Goal: Information Seeking & Learning: Learn about a topic

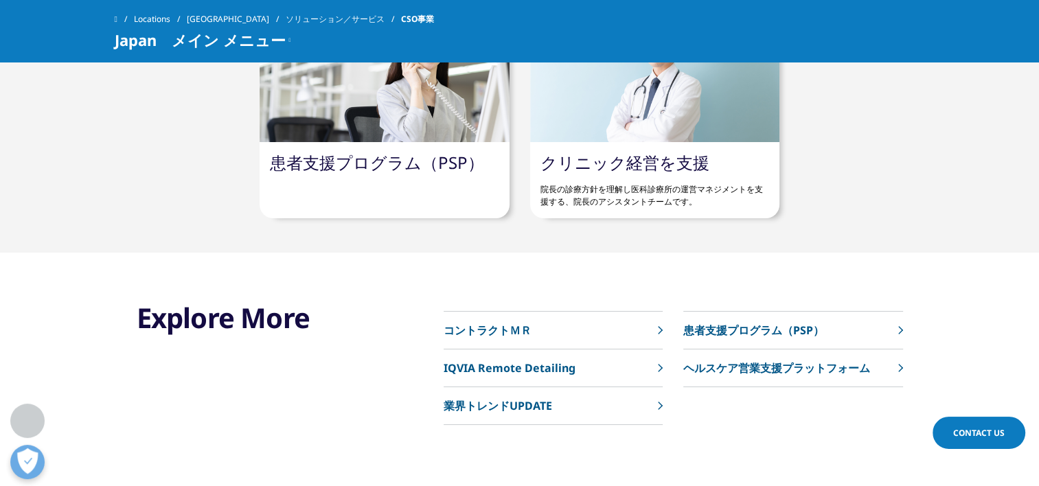
scroll to position [3570, 0]
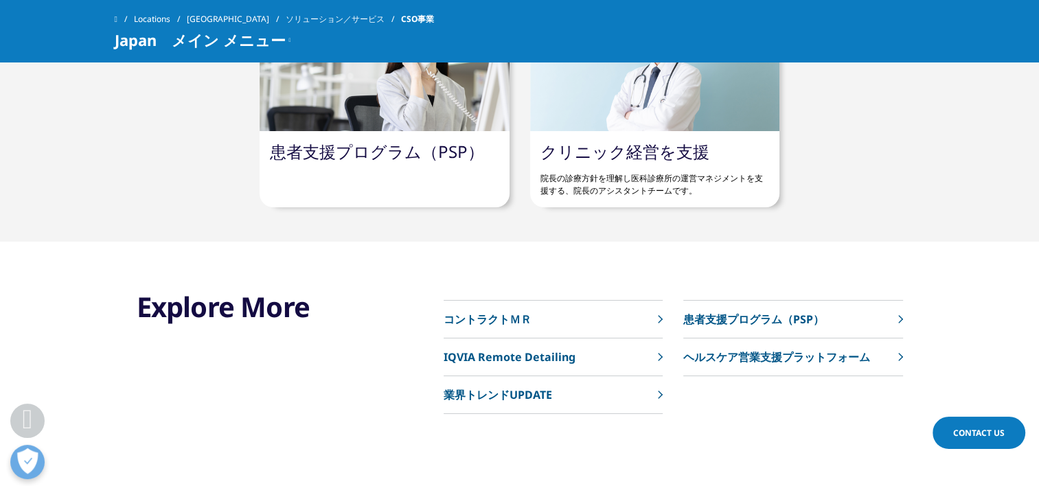
click at [493, 315] on p "コントラクトＭＲ" at bounding box center [488, 319] width 88 height 16
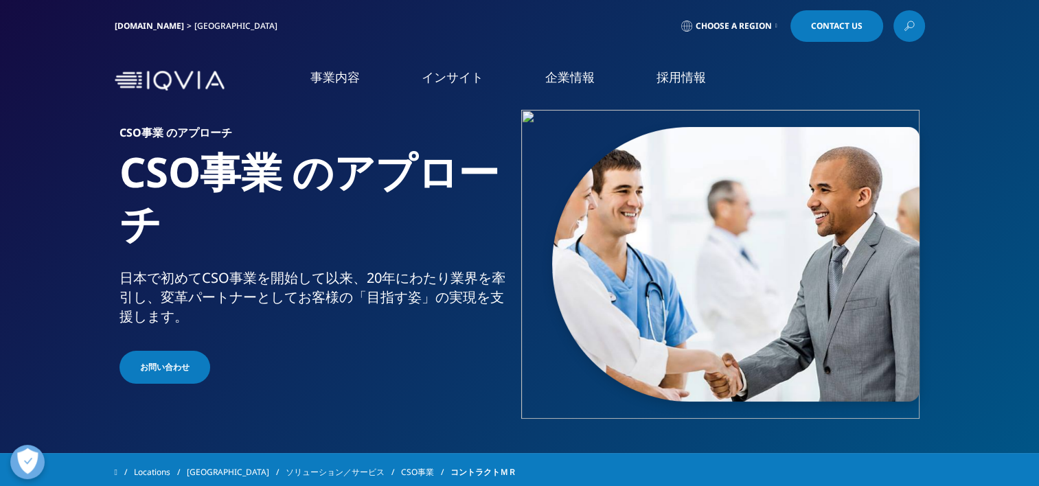
click at [773, 21] on link "Choose a Region" at bounding box center [730, 26] width 102 height 32
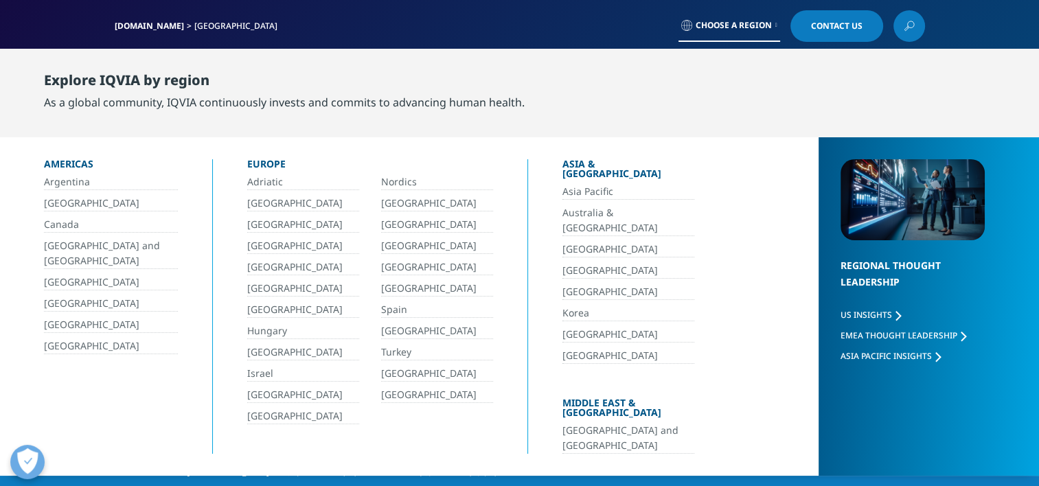
click at [773, 21] on link "Choose a Region" at bounding box center [730, 26] width 102 height 32
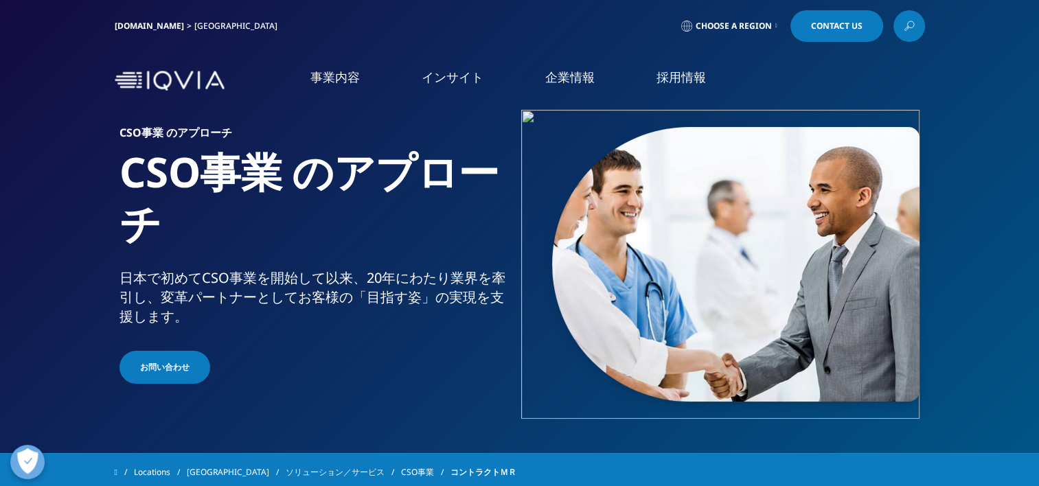
click at [36, 177] on link "概要" at bounding box center [190, 174] width 339 height 16
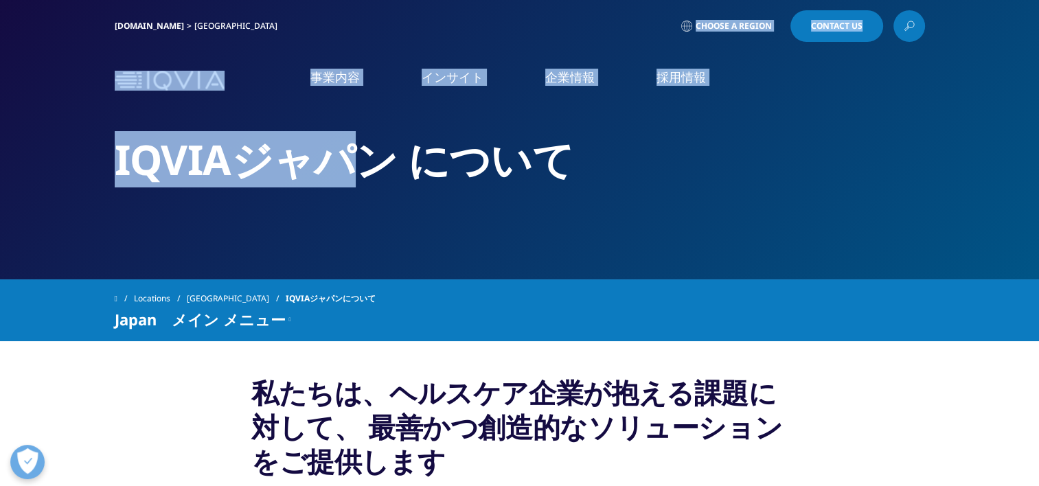
drag, startPoint x: 591, startPoint y: 10, endPoint x: 207, endPoint y: -31, distance: 386.1
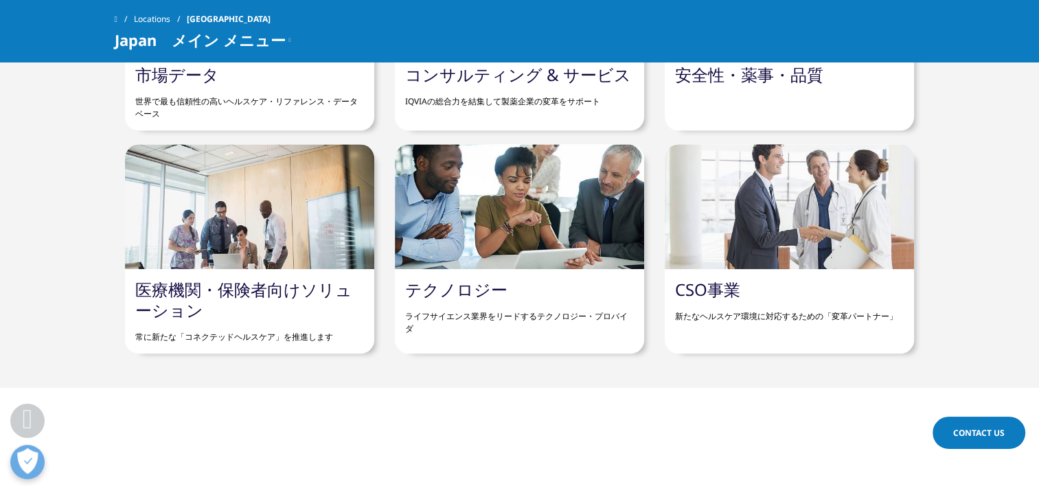
scroll to position [1495, 0]
click at [823, 270] on div "CSO事業 新たなヘルスケア環境に対応するための「変革パートナー」" at bounding box center [789, 301] width 249 height 64
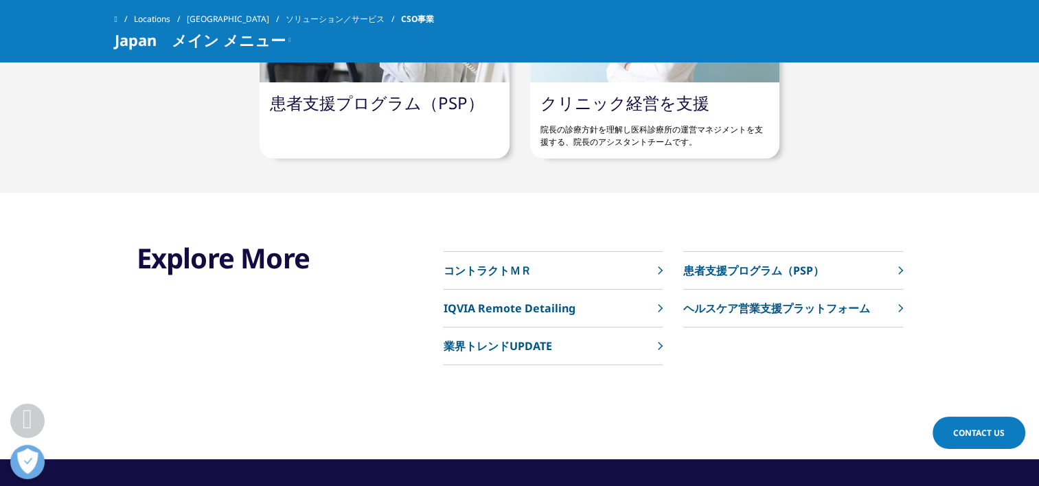
scroll to position [3613, 0]
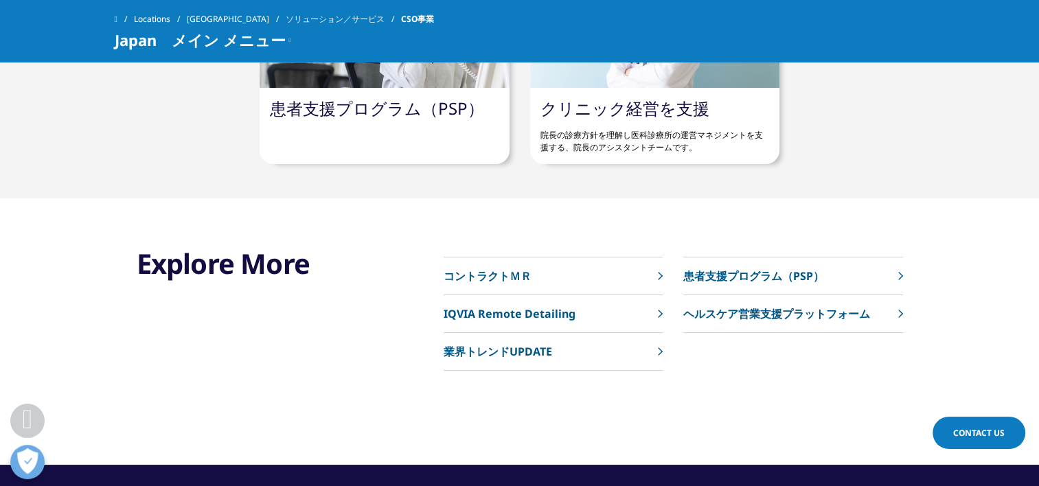
click at [493, 272] on p "コントラクトＭＲ" at bounding box center [488, 276] width 88 height 16
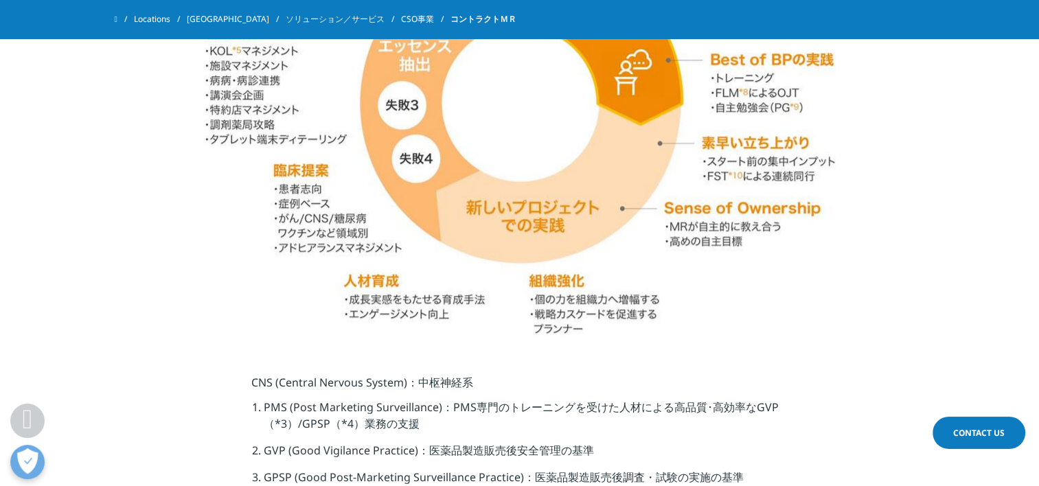
scroll to position [1381, 0]
